Goal: Information Seeking & Learning: Find specific fact

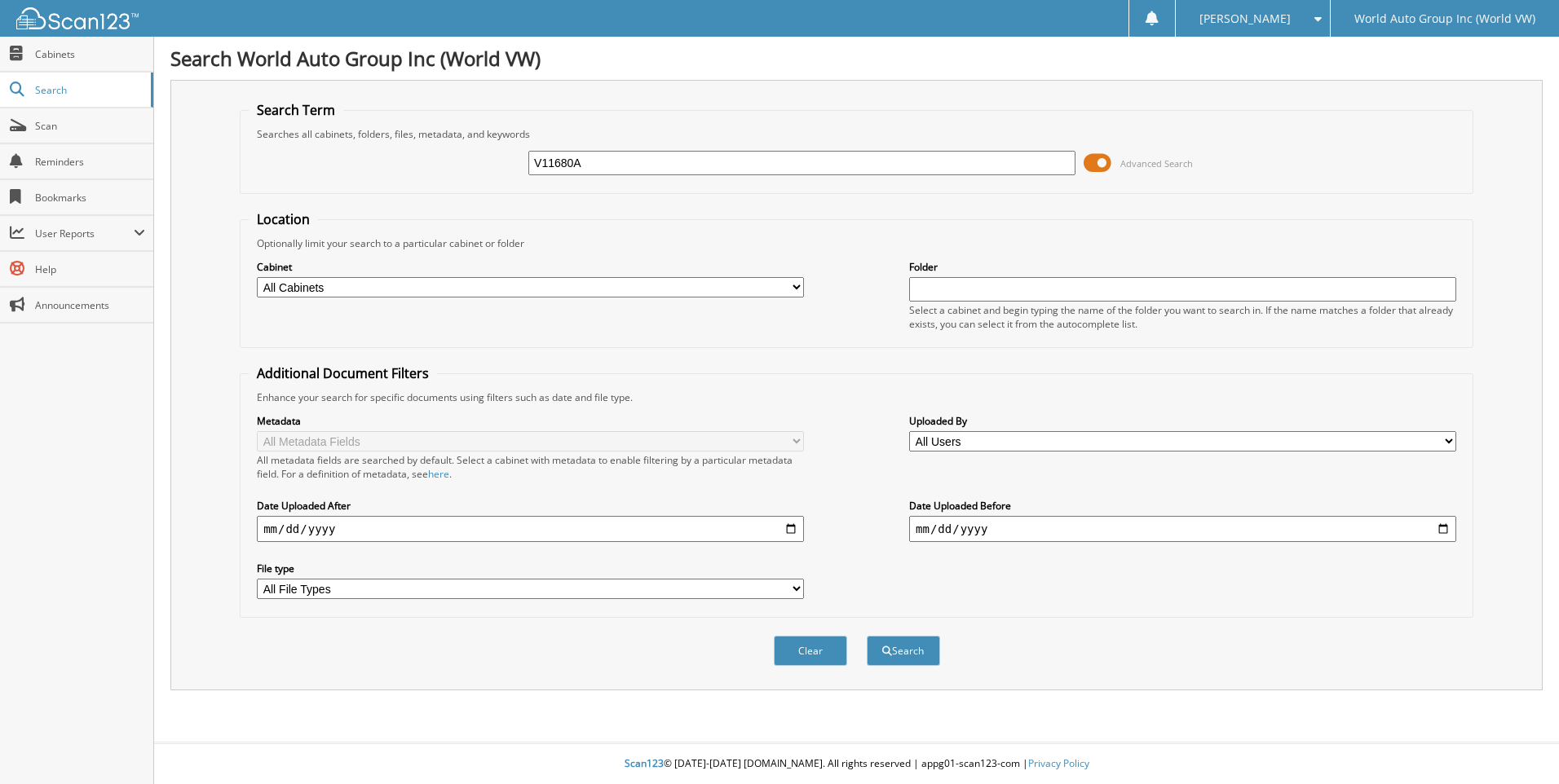
type input "V11680A"
click at [867, 636] on button "Search" at bounding box center [904, 650] width 74 height 30
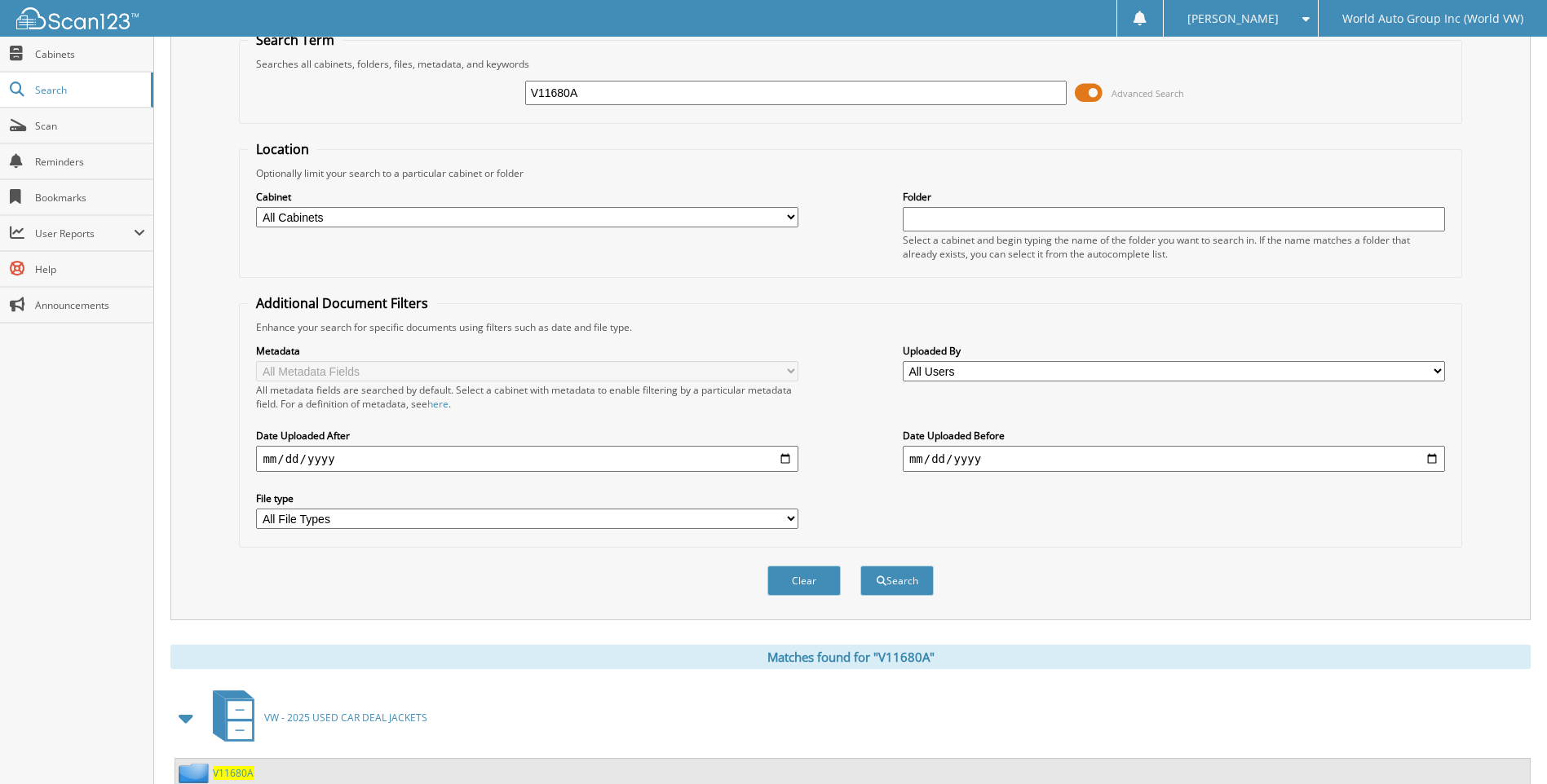
scroll to position [217, 0]
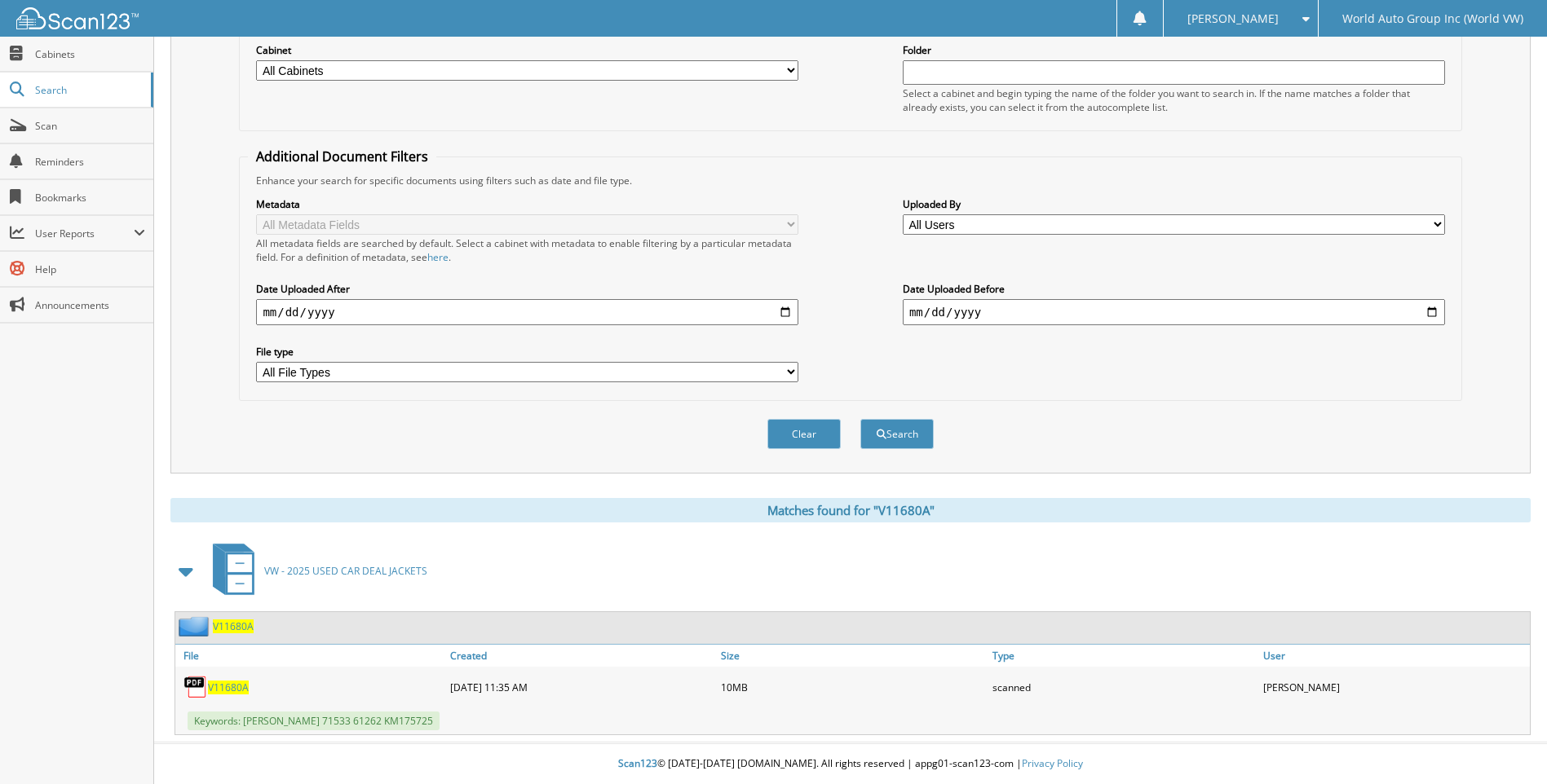
click at [240, 685] on span "V11680A" at bounding box center [229, 687] width 41 height 14
